Goal: Register for event/course

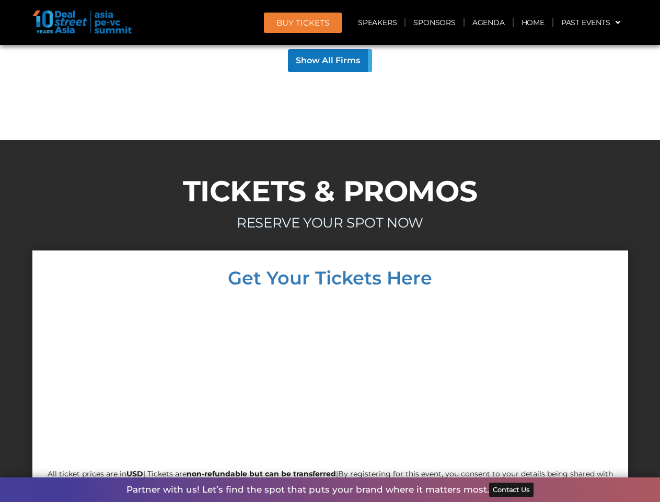
scroll to position [9557, 0]
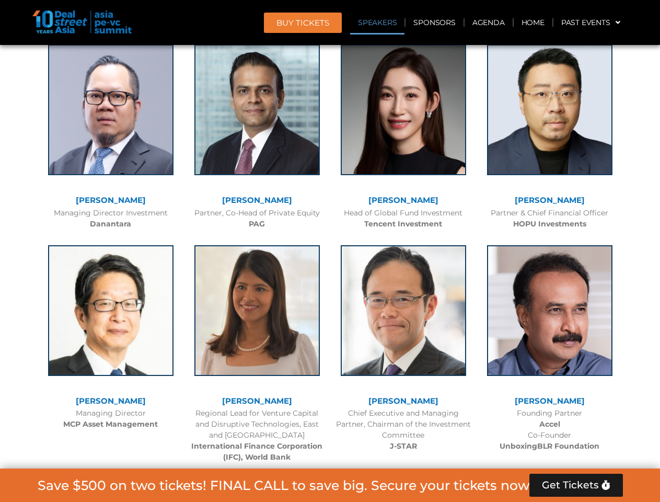
scroll to position [1180, 0]
